Goal: Book appointment/travel/reservation

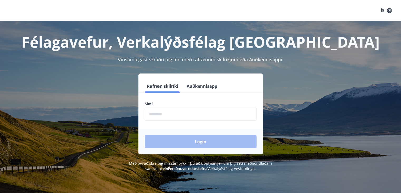
click at [185, 110] on input "phone" at bounding box center [201, 113] width 112 height 13
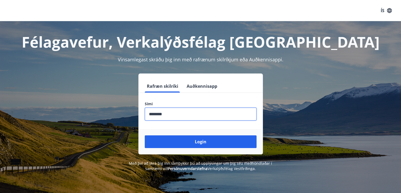
type input "********"
click at [145, 135] on button "Login" at bounding box center [201, 141] width 112 height 13
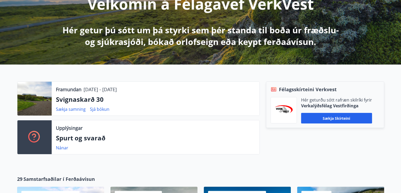
scroll to position [79, 0]
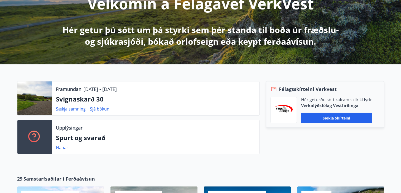
click at [61, 100] on p "Svignaskarð 30" at bounding box center [155, 98] width 199 height 9
click at [42, 100] on div at bounding box center [34, 98] width 34 height 34
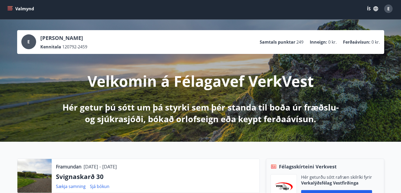
scroll to position [0, 0]
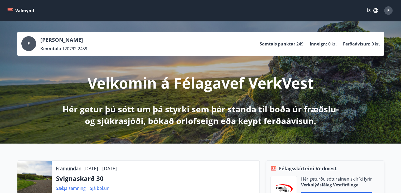
click at [20, 9] on button "Valmynd" at bounding box center [21, 10] width 30 height 9
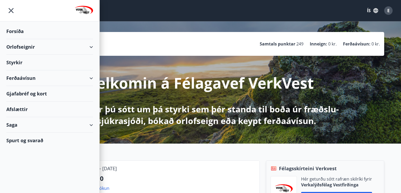
click at [28, 45] on div "Orlofseignir" at bounding box center [49, 47] width 87 height 16
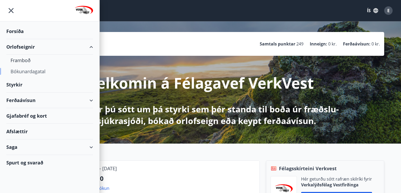
click at [26, 70] on div "Bókunardagatal" at bounding box center [50, 71] width 78 height 11
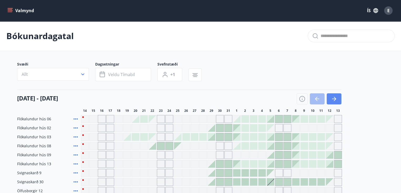
click at [332, 95] on icon "button" at bounding box center [334, 98] width 6 height 6
click at [334, 98] on icon "button" at bounding box center [334, 98] width 4 height 1
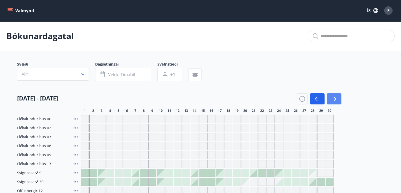
scroll to position [40, 0]
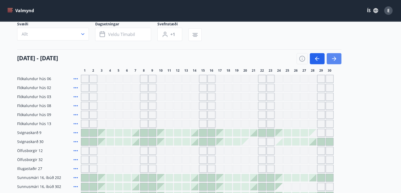
click at [334, 58] on icon "button" at bounding box center [334, 58] width 4 height 1
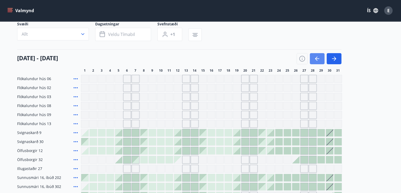
click at [316, 58] on icon "button" at bounding box center [317, 58] width 6 height 6
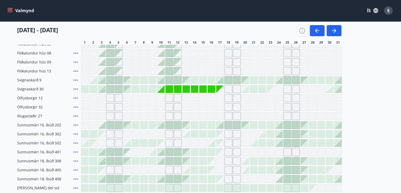
scroll to position [93, 0]
click at [220, 90] on div "Gráir dagar eru ekki bókanlegir" at bounding box center [219, 88] width 7 height 7
click at [222, 90] on div "Gráir dagar eru ekki bókanlegir" at bounding box center [219, 88] width 7 height 7
click at [229, 88] on div "Gráir dagar eru ekki bókanlegir" at bounding box center [228, 89] width 8 height 8
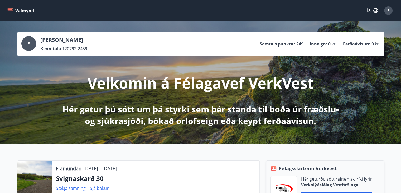
click at [8, 9] on icon "menu" at bounding box center [10, 9] width 5 height 1
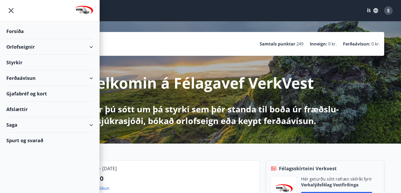
click at [43, 49] on div "Orlofseignir" at bounding box center [49, 47] width 87 height 16
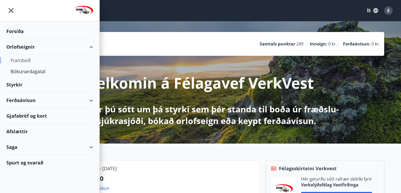
click at [27, 60] on div "Framboð" at bounding box center [50, 60] width 78 height 11
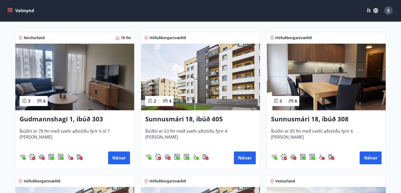
scroll to position [159, 0]
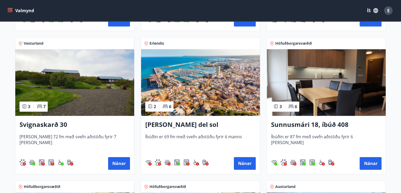
click at [53, 123] on h3 "Svignaskarð 30" at bounding box center [75, 124] width 110 height 9
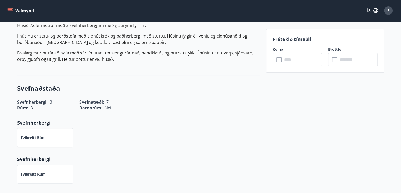
scroll to position [158, 0]
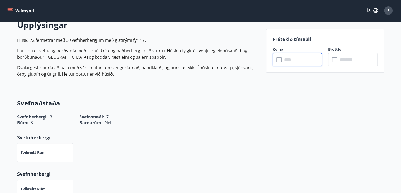
click at [293, 59] on input "text" at bounding box center [302, 59] width 39 height 13
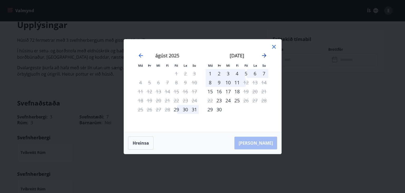
click at [266, 53] on icon "Move forward to switch to the next month." at bounding box center [264, 55] width 6 height 6
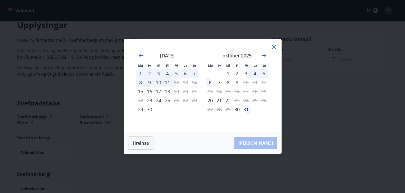
click at [274, 48] on icon at bounding box center [274, 47] width 6 height 6
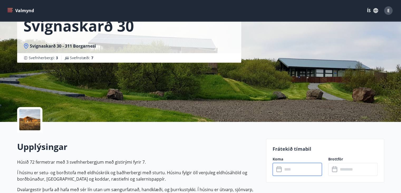
scroll to position [26, 0]
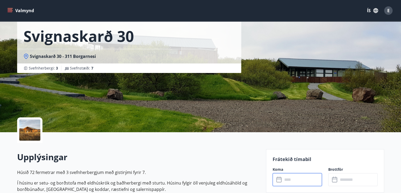
click at [13, 10] on button "Valmynd" at bounding box center [21, 10] width 30 height 9
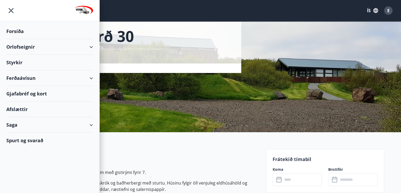
click at [25, 48] on div "Orlofseignir" at bounding box center [49, 47] width 87 height 16
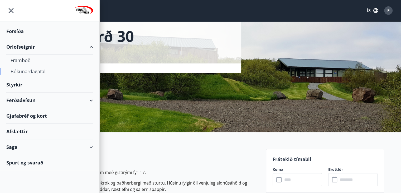
click at [20, 73] on div "Bókunardagatal" at bounding box center [50, 71] width 78 height 11
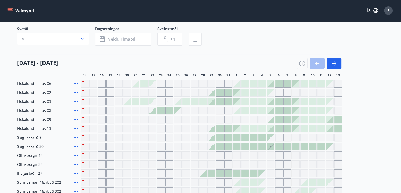
scroll to position [26, 0]
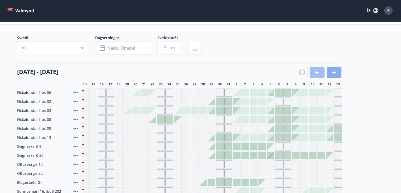
click at [334, 73] on icon "button" at bounding box center [334, 72] width 6 height 6
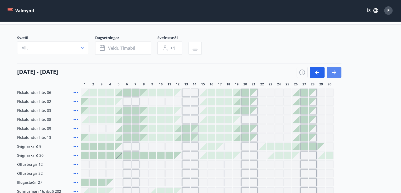
click at [334, 73] on icon "button" at bounding box center [334, 72] width 6 height 6
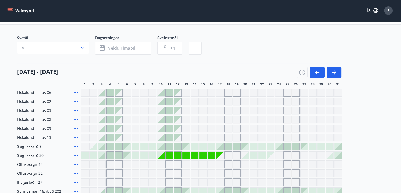
click at [247, 156] on div at bounding box center [245, 154] width 7 height 7
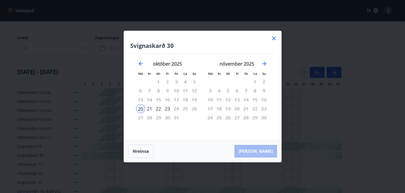
click at [274, 36] on icon at bounding box center [274, 38] width 6 height 6
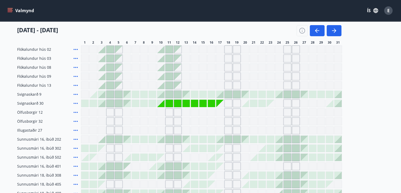
scroll to position [79, 0]
